Goal: Information Seeking & Learning: Learn about a topic

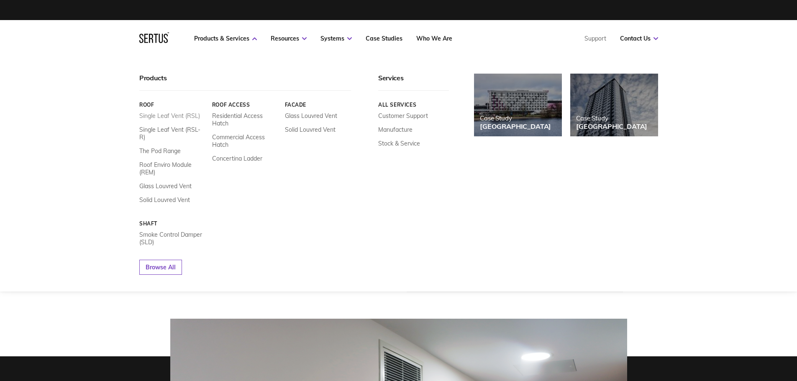
click at [167, 116] on link "Single Leaf Vent (RSL)" at bounding box center [169, 116] width 61 height 8
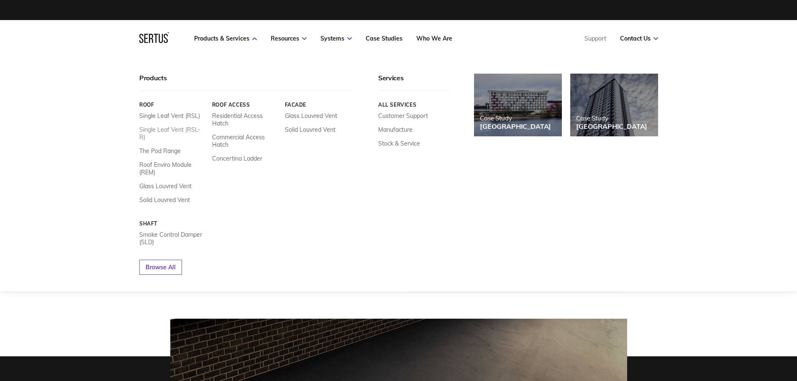
click at [169, 128] on link "Single Leaf Vent (RSL-R)" at bounding box center [172, 133] width 67 height 15
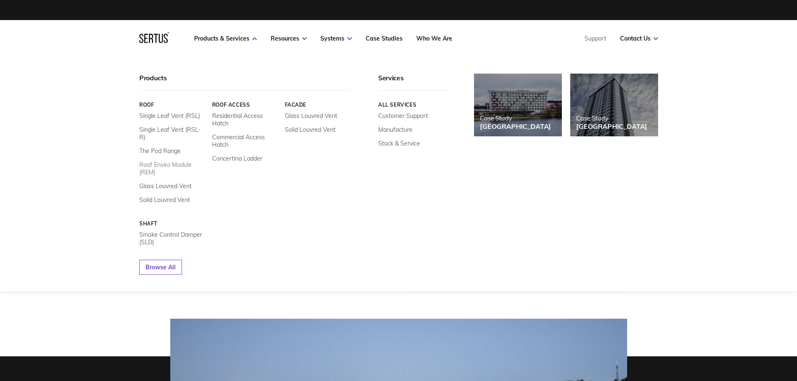
click at [161, 161] on link "Roof Enviro Module (REM)" at bounding box center [172, 168] width 67 height 15
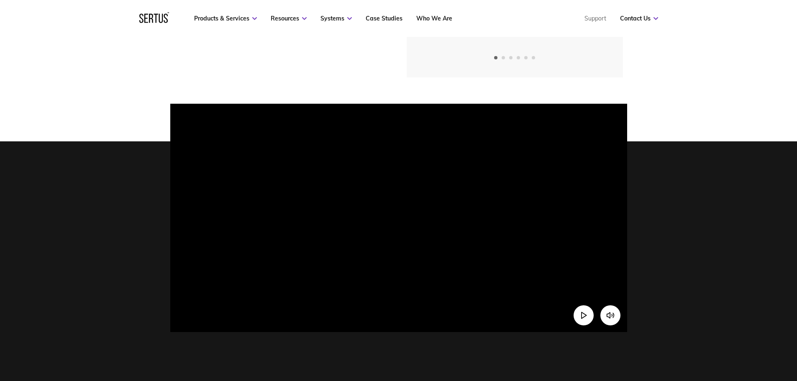
scroll to position [167, 0]
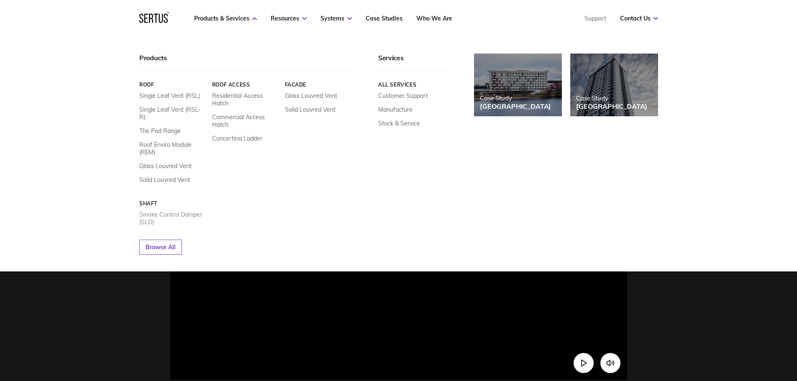
click at [163, 211] on link "Smoke Control Damper (SLD)" at bounding box center [172, 218] width 67 height 15
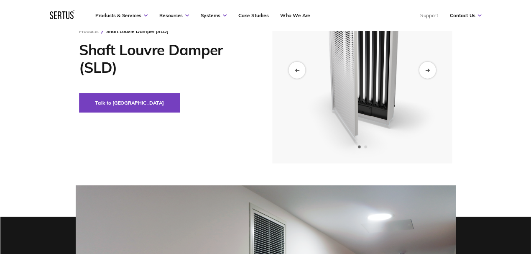
scroll to position [96, 0]
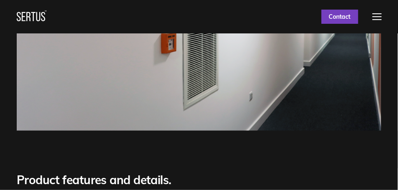
drag, startPoint x: 338, startPoint y: 107, endPoint x: 386, endPoint y: 97, distance: 49.2
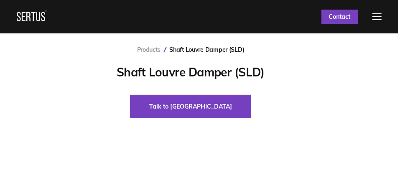
drag, startPoint x: 335, startPoint y: 86, endPoint x: 386, endPoint y: 88, distance: 51.1
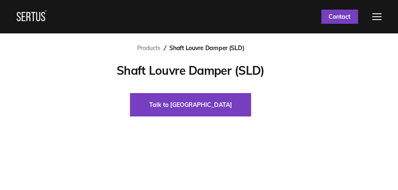
scroll to position [0, 0]
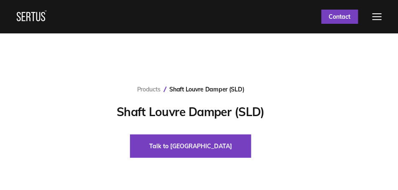
drag, startPoint x: 287, startPoint y: 79, endPoint x: 314, endPoint y: 74, distance: 27.4
drag, startPoint x: 283, startPoint y: 85, endPoint x: 195, endPoint y: 99, distance: 88.6
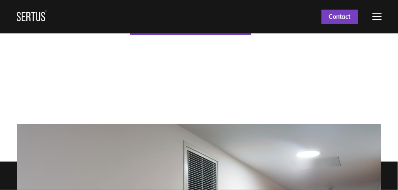
scroll to position [169, 0]
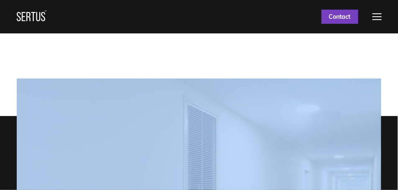
drag, startPoint x: 391, startPoint y: 96, endPoint x: 335, endPoint y: 79, distance: 58.4
drag, startPoint x: 345, startPoint y: 60, endPoint x: 384, endPoint y: 59, distance: 39.3
drag, startPoint x: 378, startPoint y: 60, endPoint x: 324, endPoint y: 62, distance: 54.0
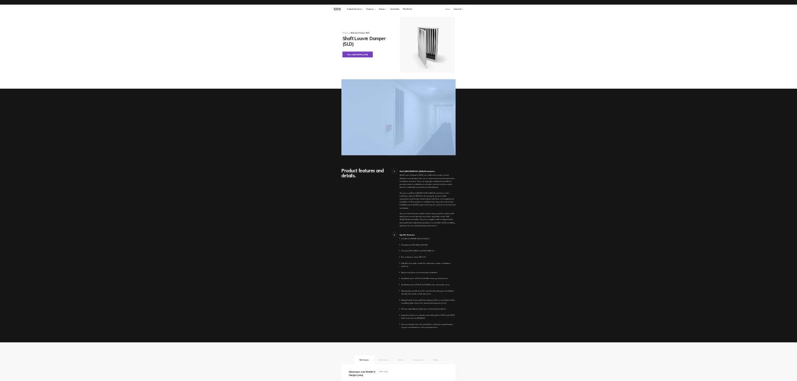
scroll to position [0, 0]
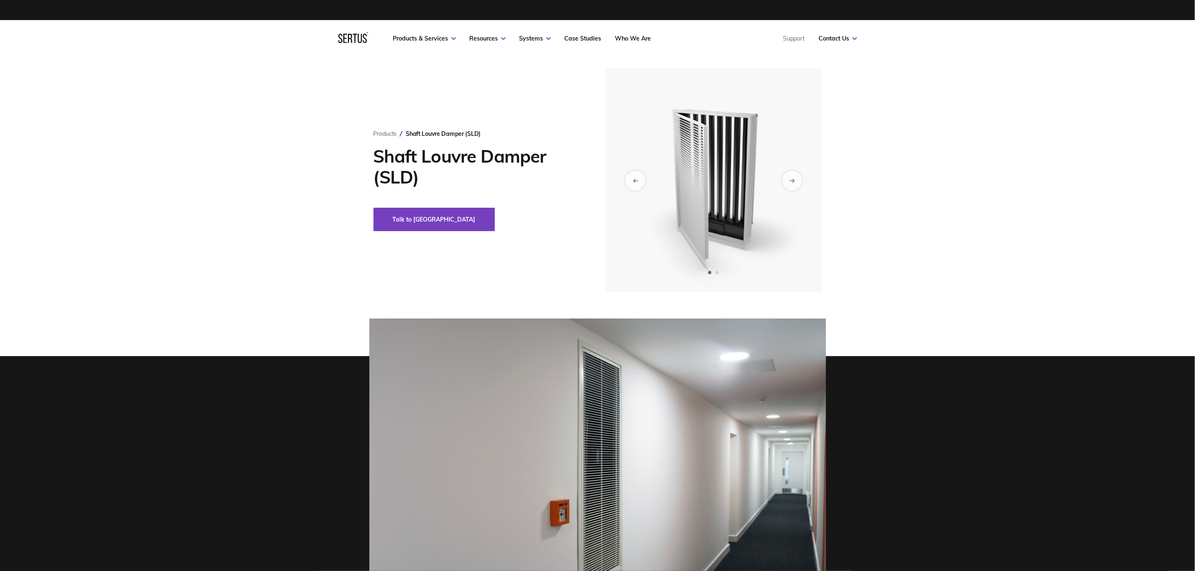
click at [796, 194] on div "Products Shaft Louvre Damper (SLD) Shaft Louvre Damper (SLD) Talk to us" at bounding box center [597, 181] width 1195 height 224
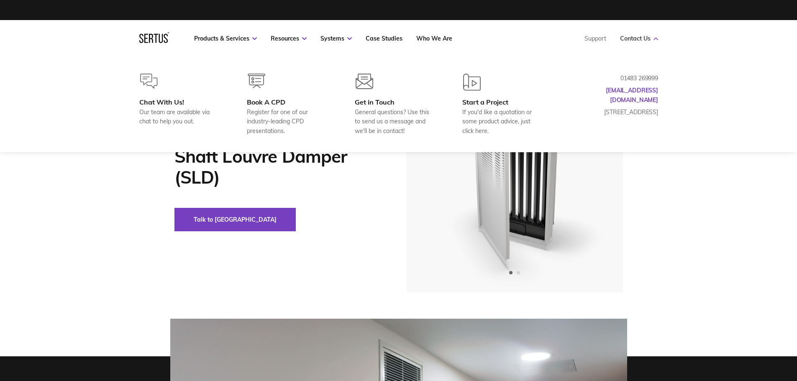
click at [652, 37] on link "Contact Us" at bounding box center [639, 39] width 38 height 8
click at [434, 39] on link "Who We Are" at bounding box center [434, 39] width 36 height 8
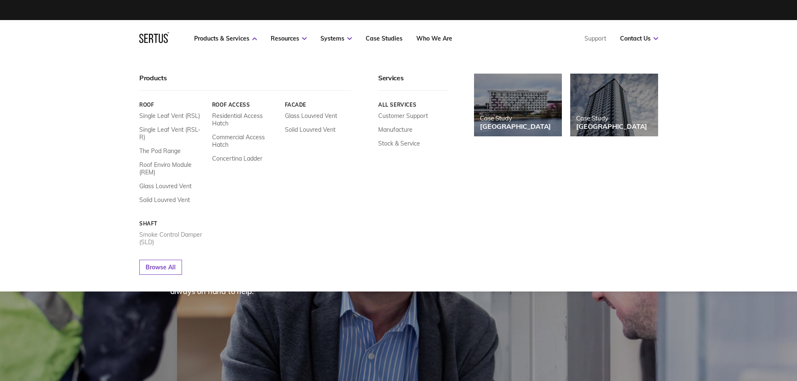
click at [153, 231] on link "Smoke Control Damper (SLD)" at bounding box center [172, 238] width 67 height 15
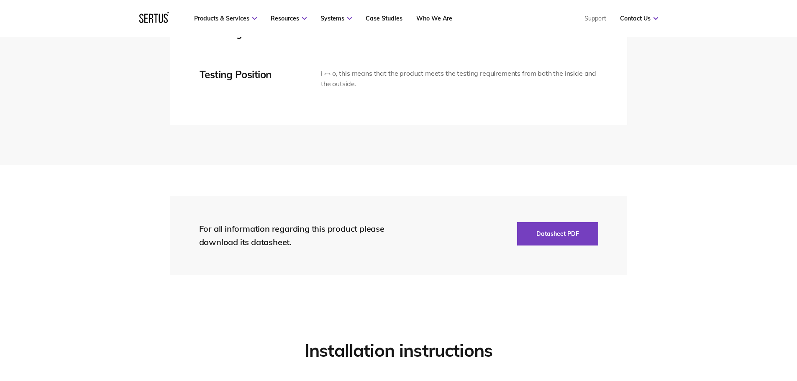
scroll to position [1966, 0]
